Goal: Task Accomplishment & Management: Complete application form

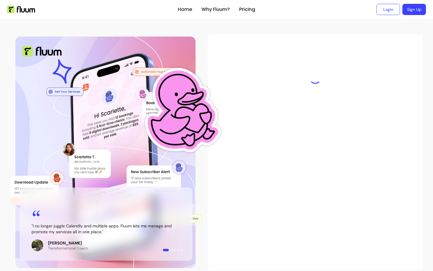
click at [217, 108] on div at bounding box center [315, 152] width 215 height 236
